Goal: Find specific page/section: Find specific page/section

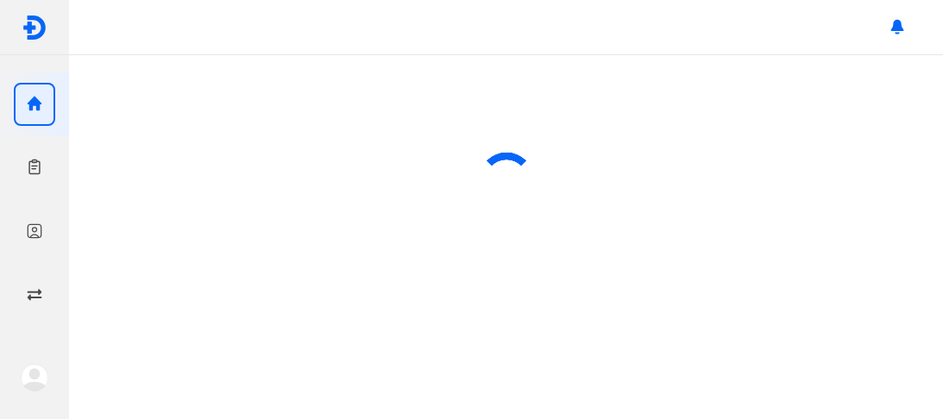
click at [47, 231] on div at bounding box center [34, 232] width 41 height 43
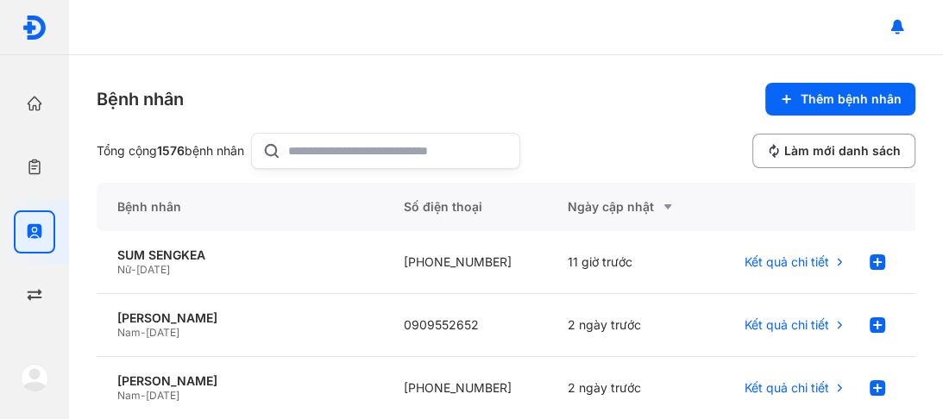
click at [314, 148] on input "text" at bounding box center [398, 151] width 221 height 35
type input "**********"
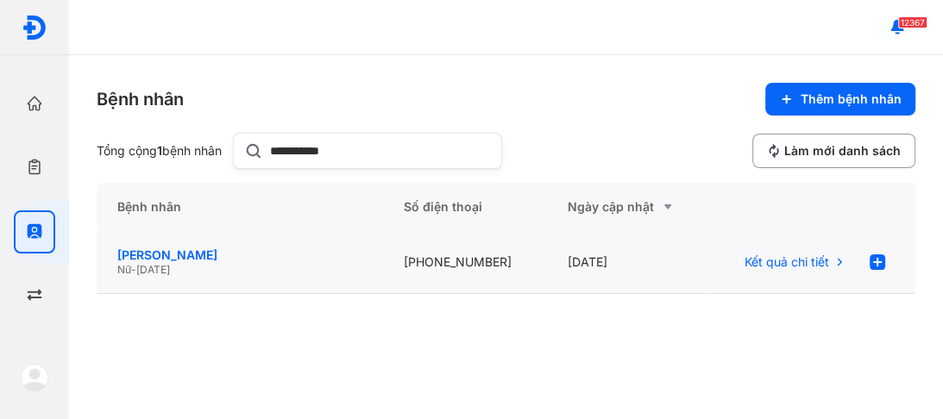
click at [149, 256] on div "HỨA THỊ HÒA" at bounding box center [239, 256] width 245 height 16
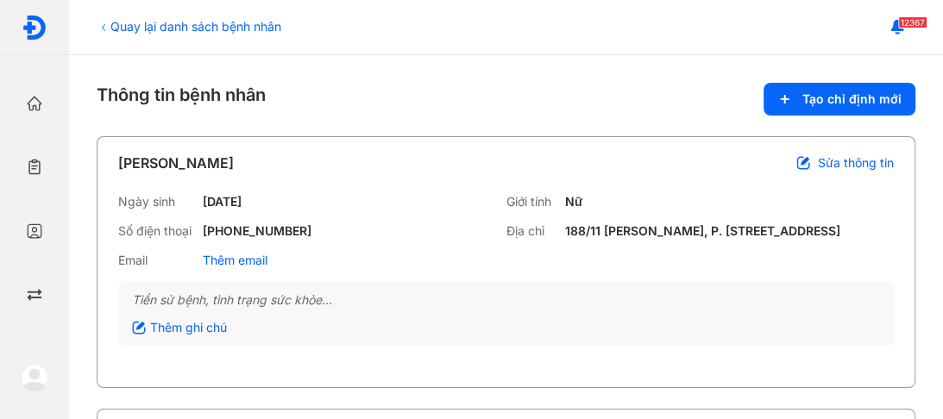
click at [501, 86] on div "Thông tin bệnh nhân Tạo chỉ định mới" at bounding box center [506, 99] width 819 height 33
click at [550, 96] on div "Thông tin bệnh nhân Tạo chỉ định mới" at bounding box center [506, 99] width 819 height 33
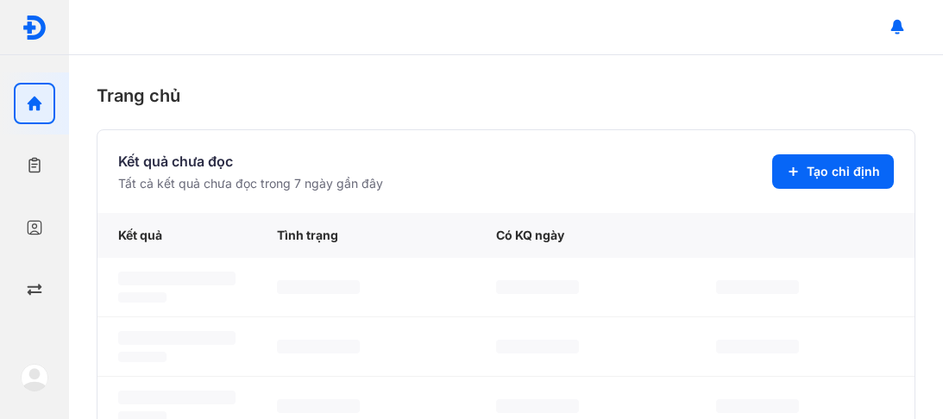
click at [35, 225] on use "button" at bounding box center [35, 228] width 15 height 15
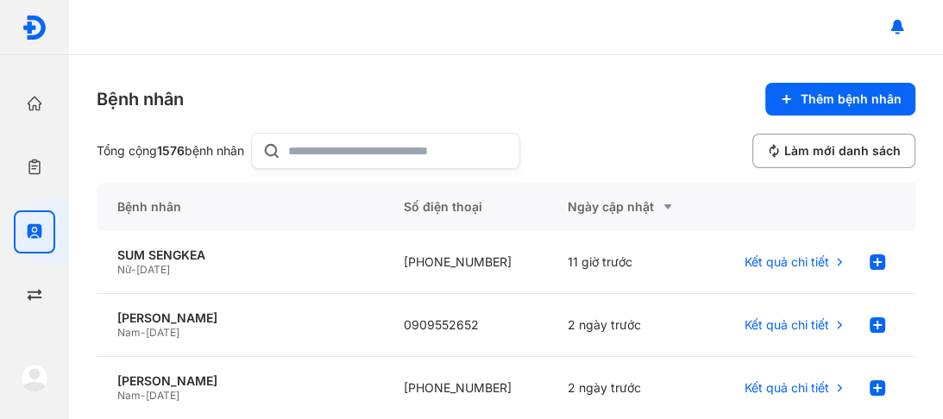
click at [304, 151] on input "text" at bounding box center [398, 151] width 221 height 35
type input "**********"
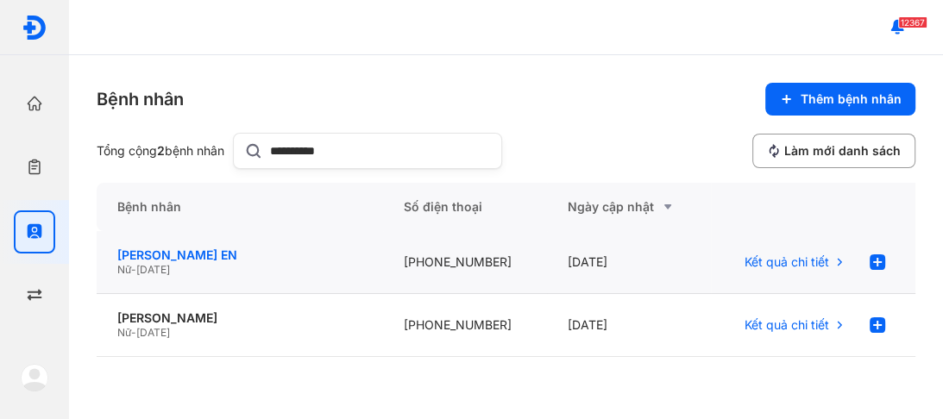
click at [162, 255] on div "[PERSON_NAME] EN" at bounding box center [239, 256] width 245 height 16
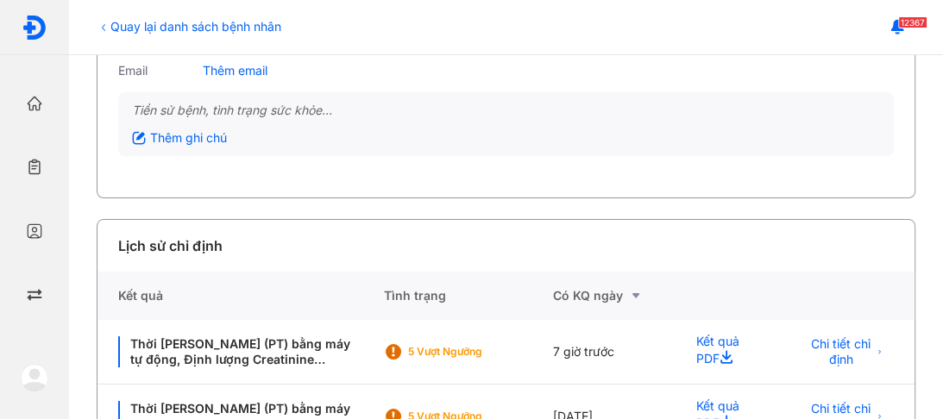
scroll to position [207, 0]
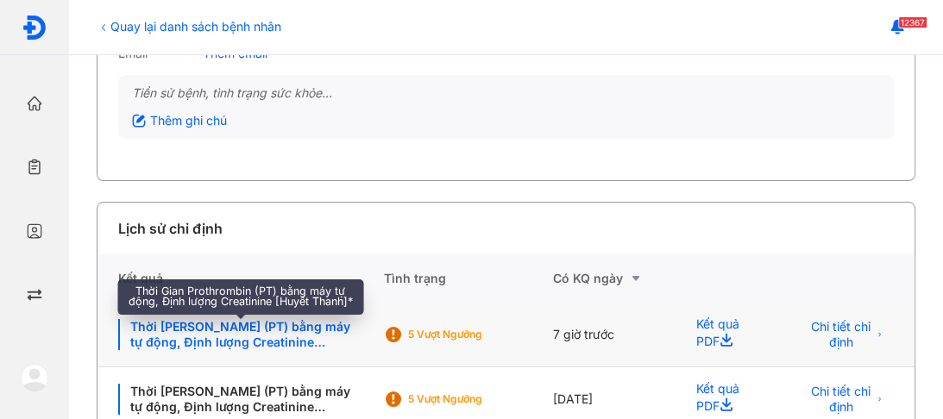
click at [218, 333] on div "Thời Gian Prothrombin (PT) bằng máy tự động, Định lượng Creatinine [Huyết Thanh…" at bounding box center [240, 334] width 244 height 31
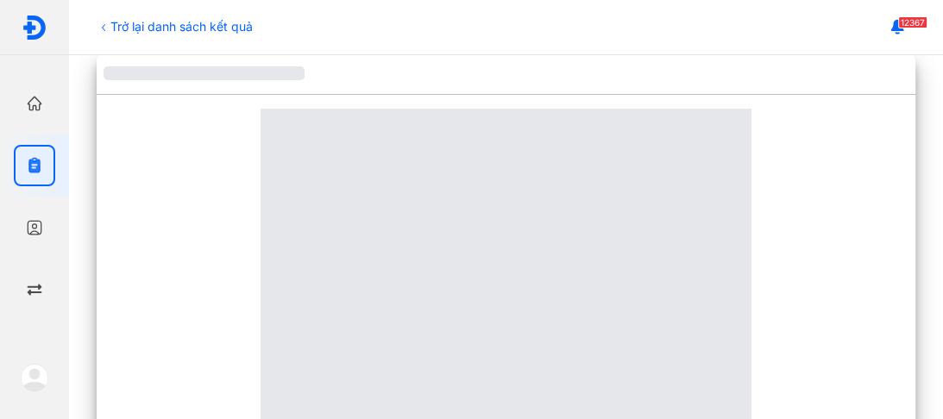
scroll to position [238, 0]
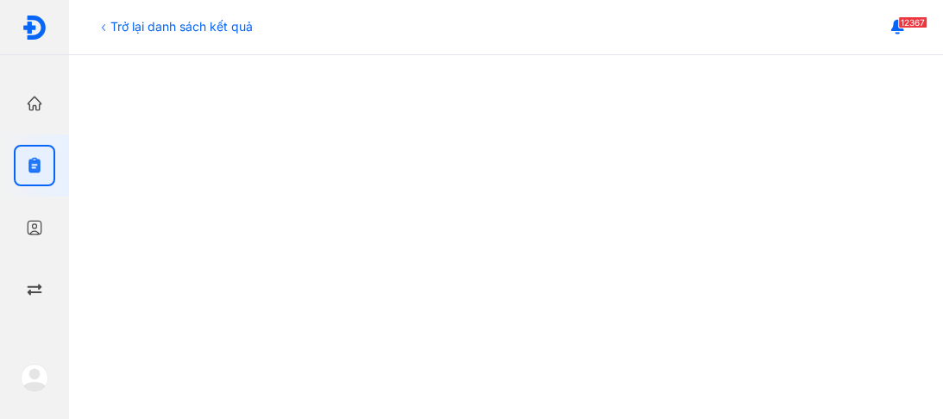
drag, startPoint x: 816, startPoint y: 88, endPoint x: 782, endPoint y: 177, distance: 95.3
